Goal: Transaction & Acquisition: Purchase product/service

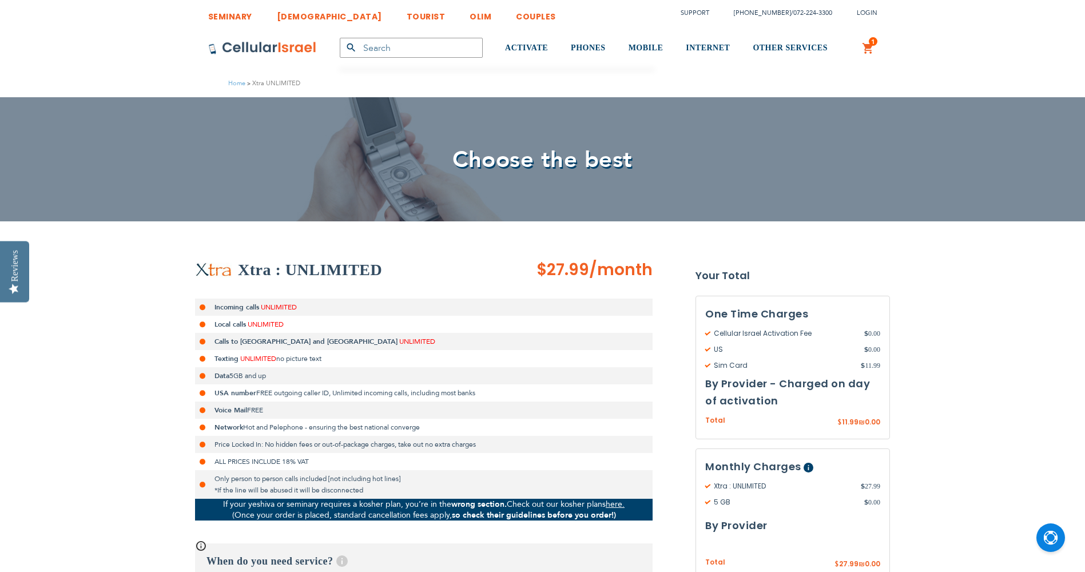
scroll to position [343, 0]
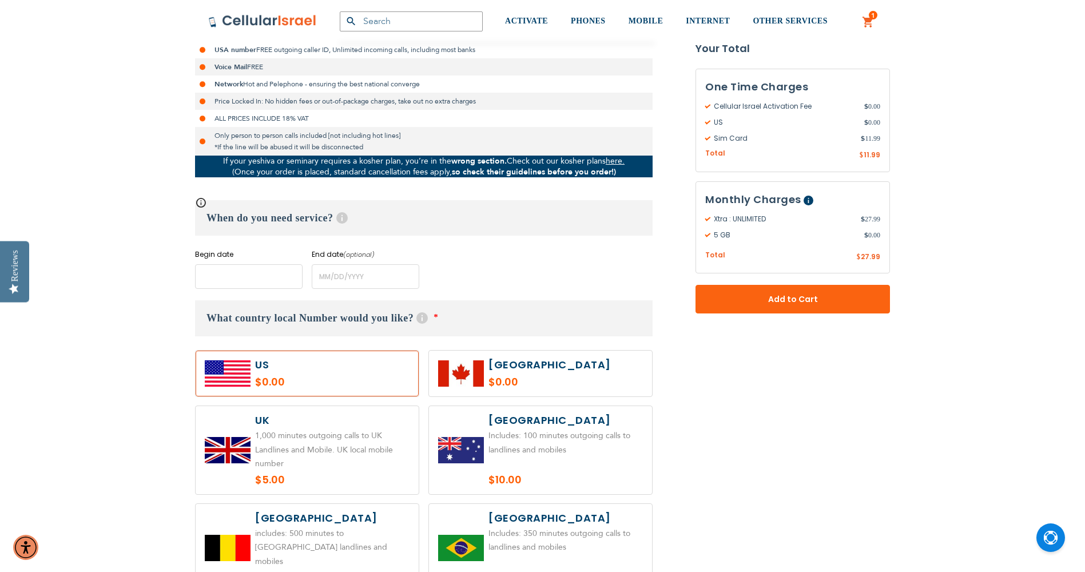
click at [256, 276] on input "name" at bounding box center [249, 276] width 108 height 25
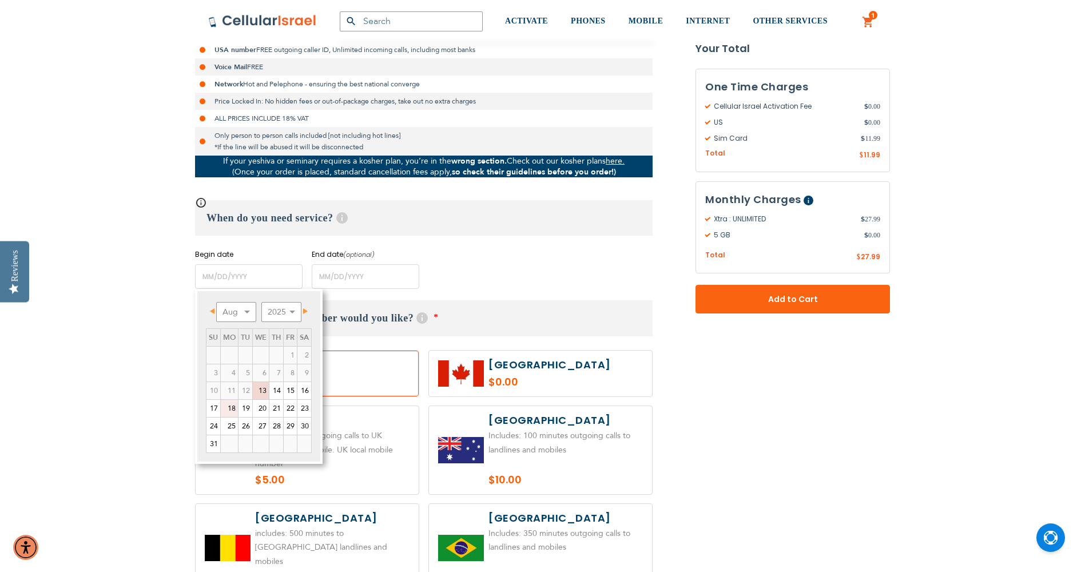
click at [232, 408] on link "18" at bounding box center [229, 408] width 17 height 17
type input "[DATE]"
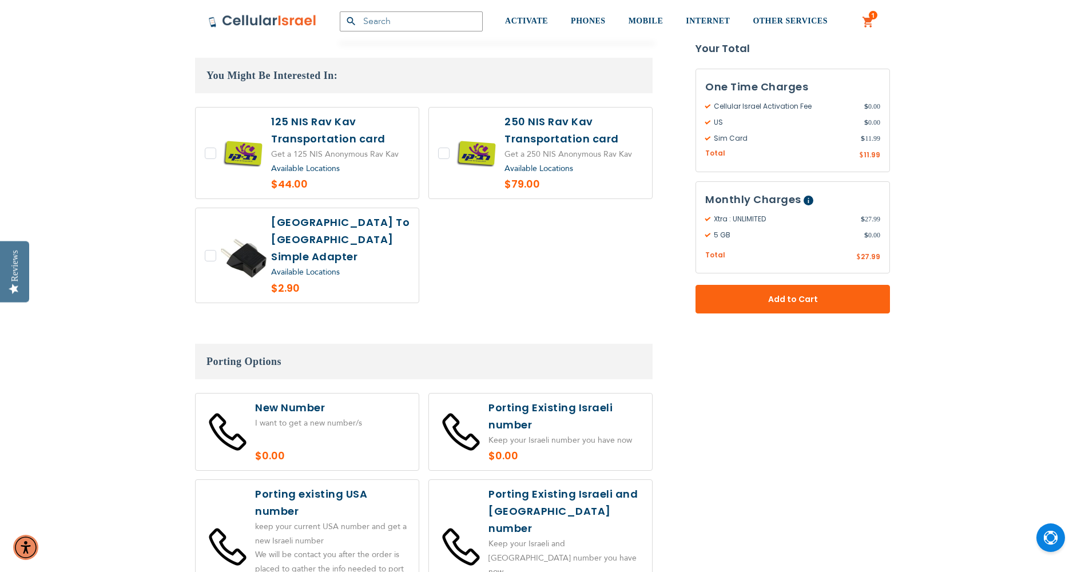
scroll to position [1945, 0]
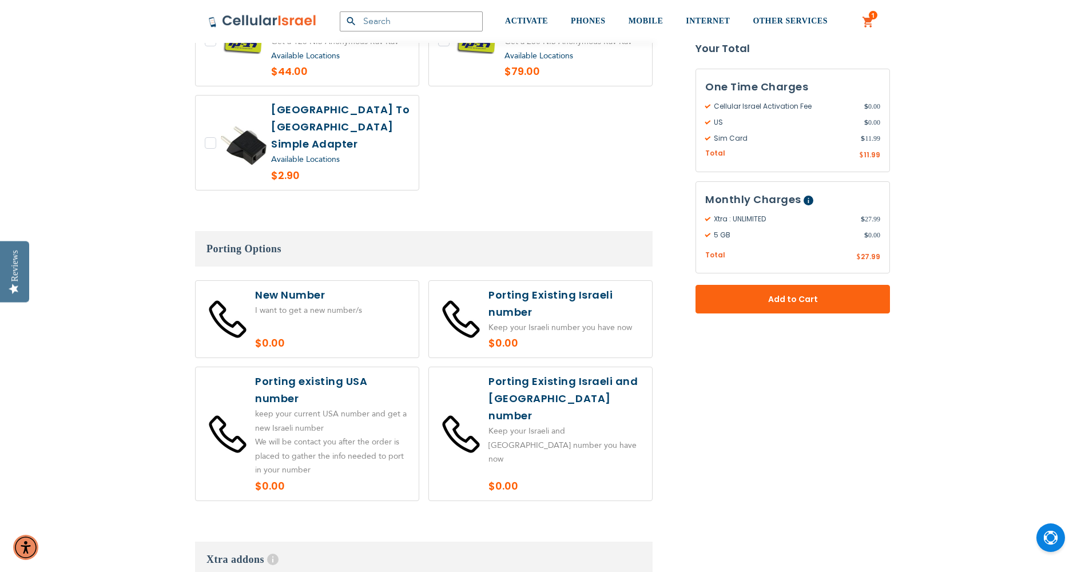
click at [269, 399] on label at bounding box center [307, 433] width 223 height 133
radio input "true"
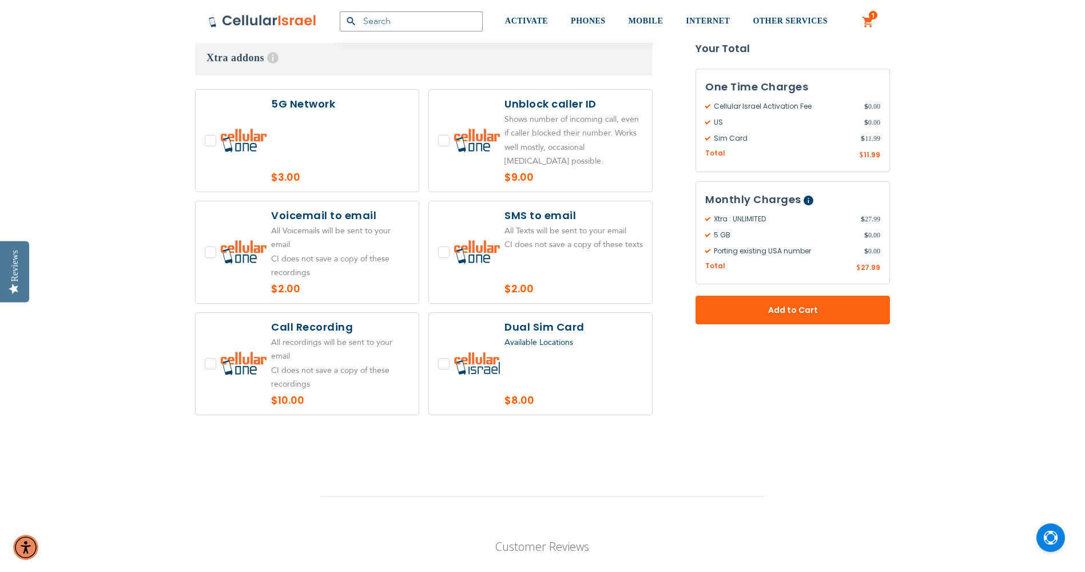
scroll to position [2688, 0]
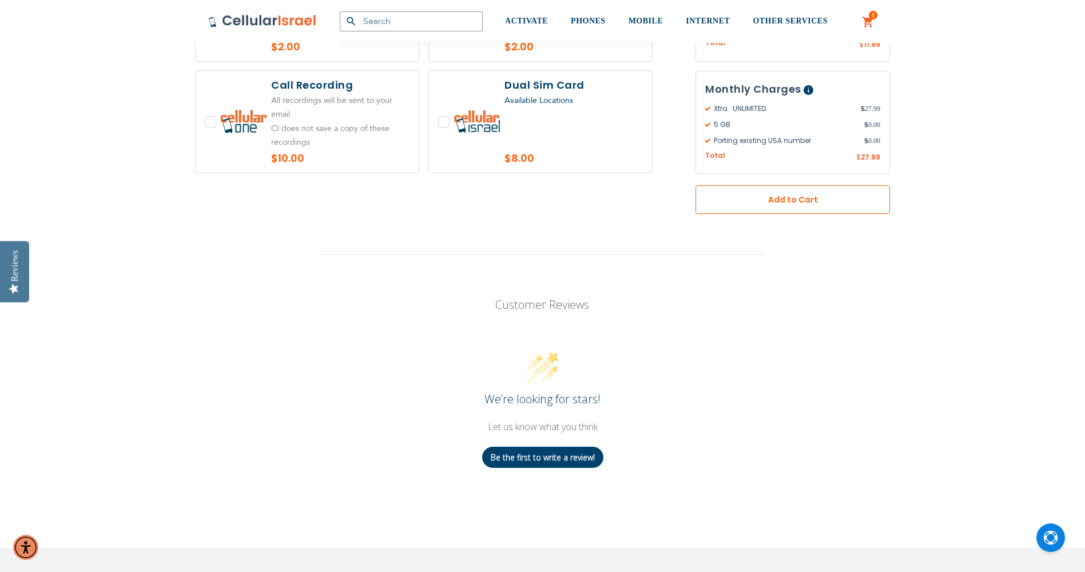
click at [719, 185] on button "Add to Cart" at bounding box center [793, 199] width 194 height 29
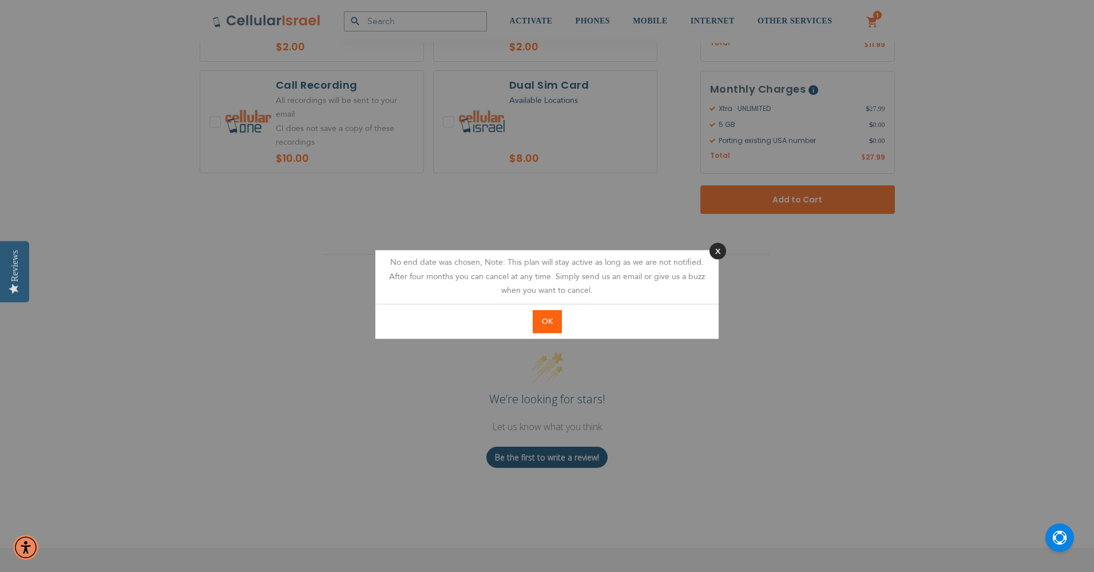
click at [720, 248] on button "Close" at bounding box center [717, 251] width 17 height 17
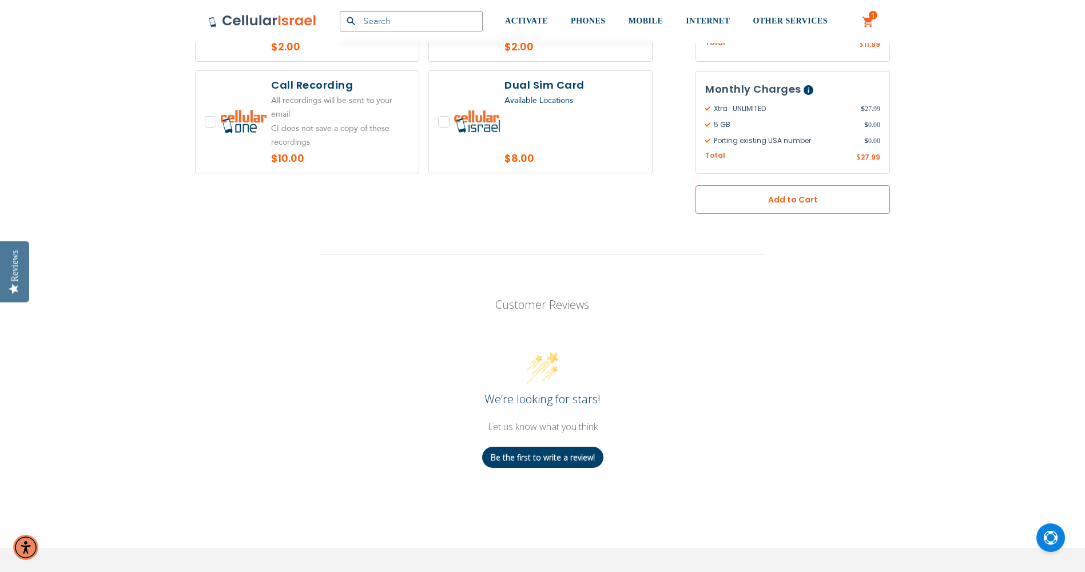
click at [730, 185] on button "Add to Cart" at bounding box center [793, 199] width 194 height 29
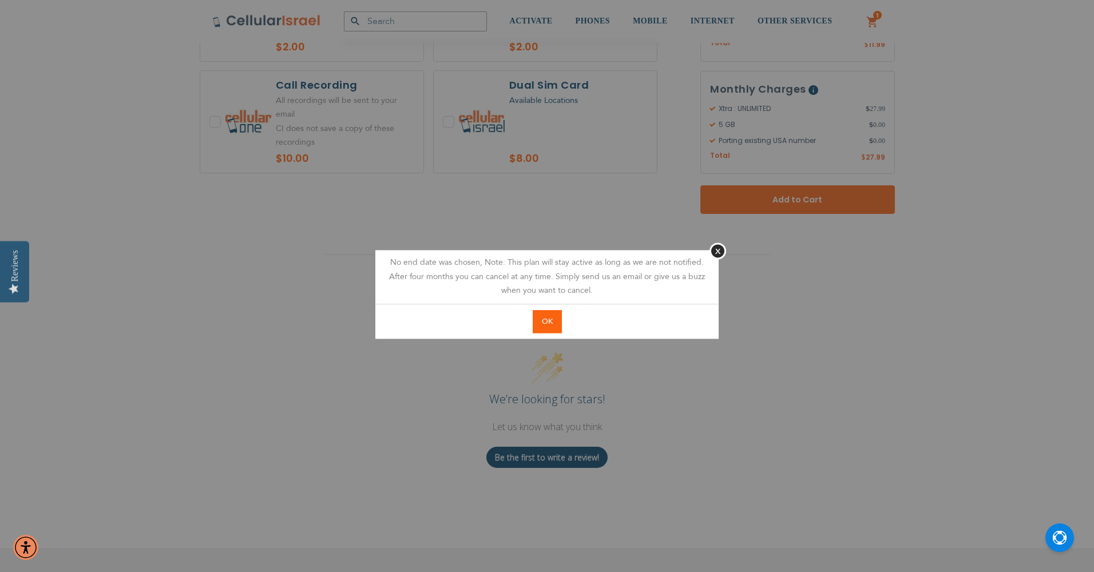
click at [558, 314] on button "OK" at bounding box center [547, 321] width 29 height 23
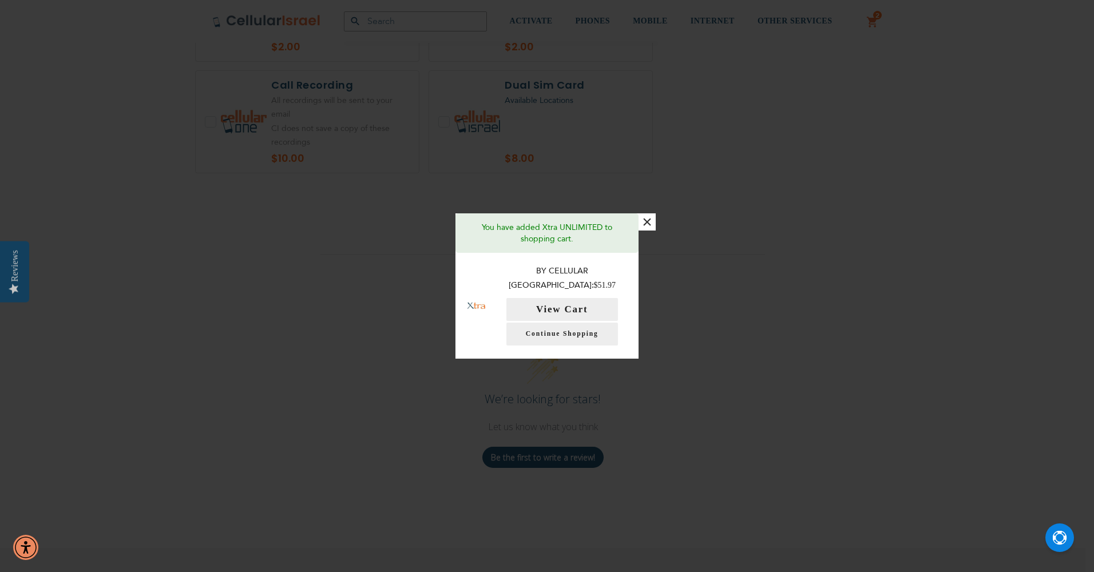
click at [647, 228] on button "×" at bounding box center [646, 221] width 17 height 17
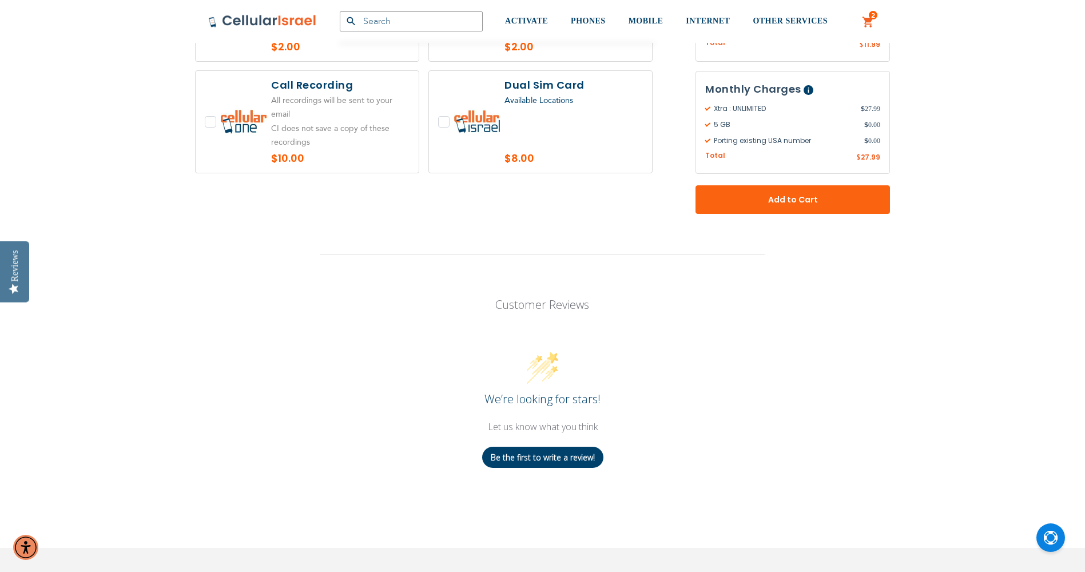
click at [873, 16] on span "2" at bounding box center [873, 15] width 4 height 9
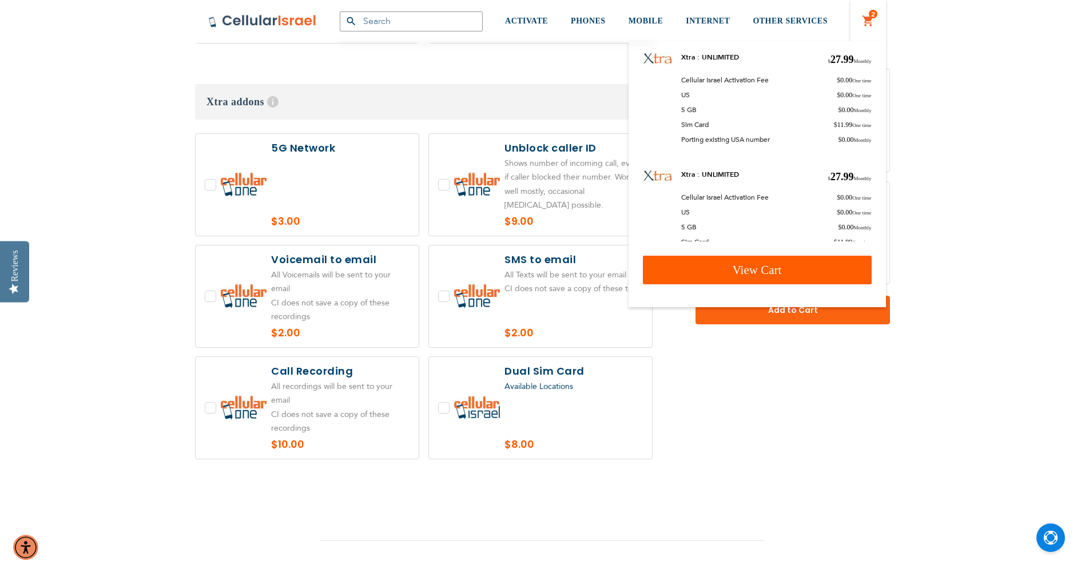
scroll to position [37, 0]
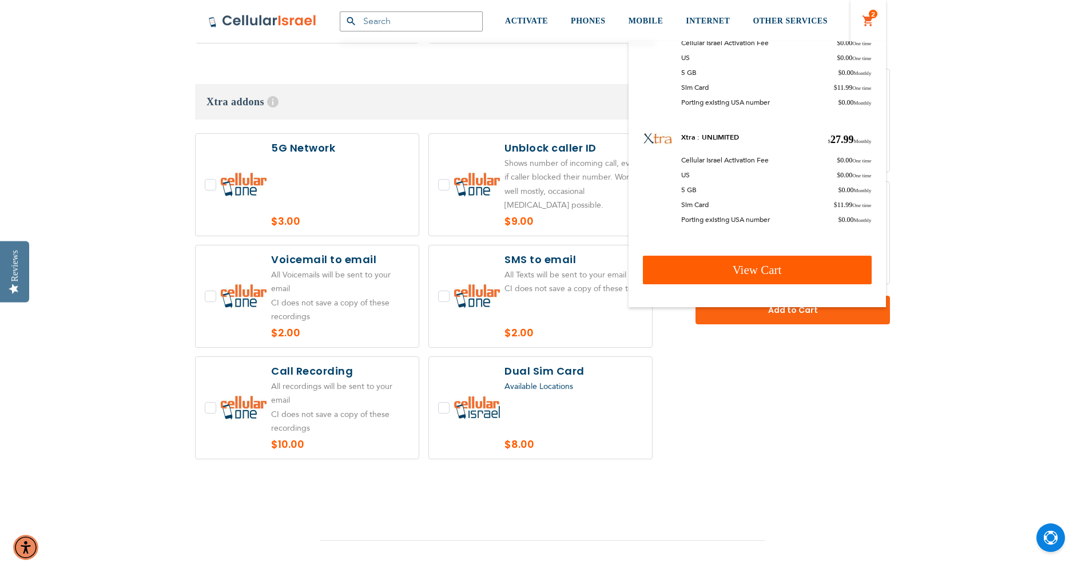
click at [670, 268] on link "View Cart" at bounding box center [757, 270] width 229 height 29
